Goal: Communication & Community: Answer question/provide support

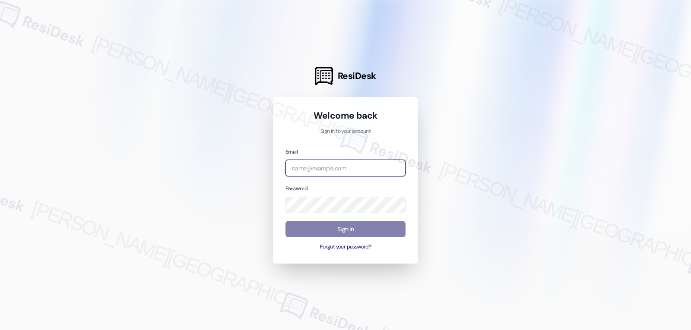
click at [367, 169] on input "email" at bounding box center [345, 168] width 120 height 17
click at [297, 171] on input "email" at bounding box center [345, 168] width 120 height 17
paste input "[EMAIL_ADDRESS][DOMAIN_NAME]"
type input "[EMAIL_ADDRESS][DOMAIN_NAME]"
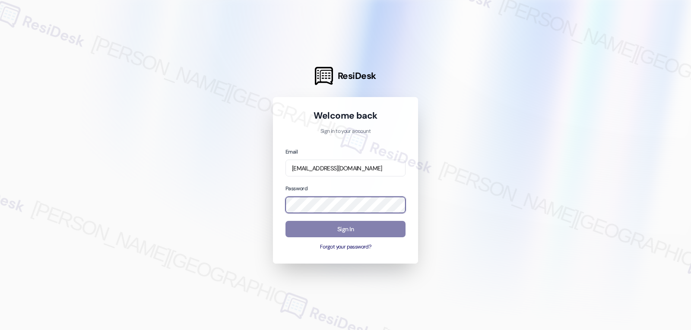
scroll to position [0, 0]
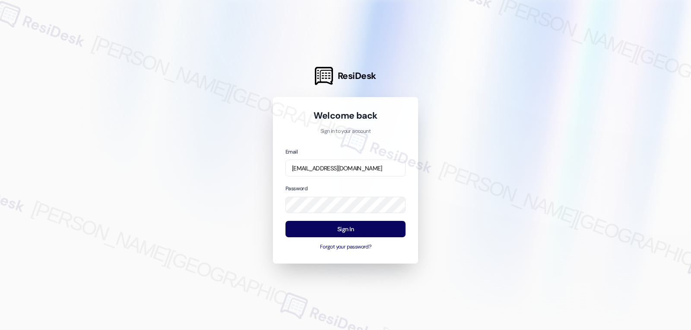
click at [190, 169] on div at bounding box center [345, 165] width 691 height 330
click at [351, 234] on button "Sign In" at bounding box center [345, 229] width 120 height 17
